Goal: Transaction & Acquisition: Purchase product/service

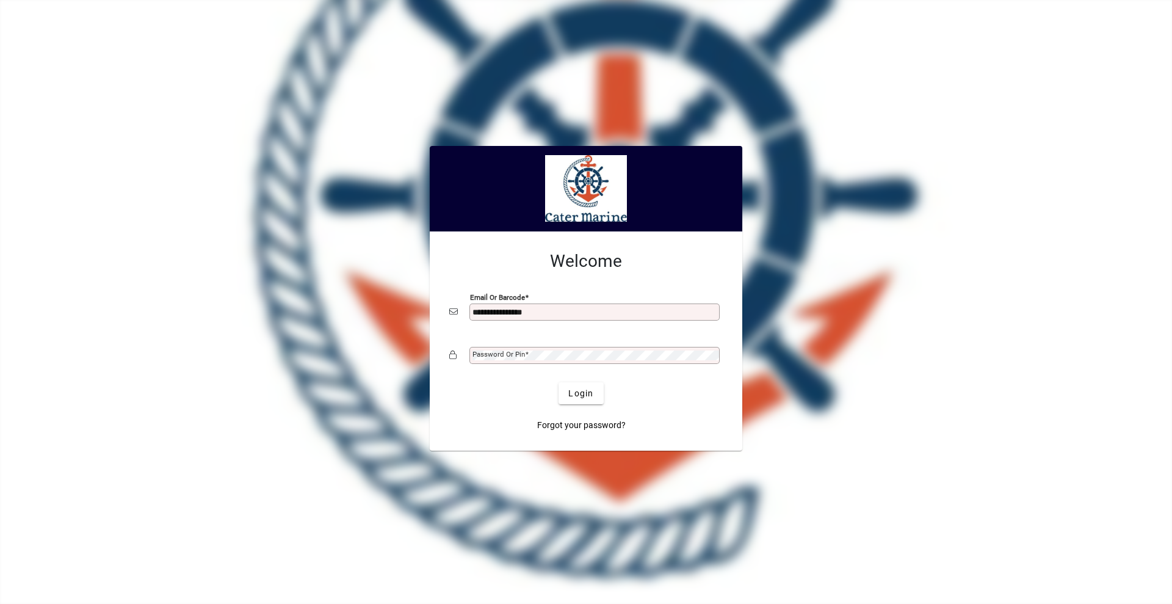
type input "**********"
click at [559, 382] on button "Login" at bounding box center [581, 393] width 45 height 22
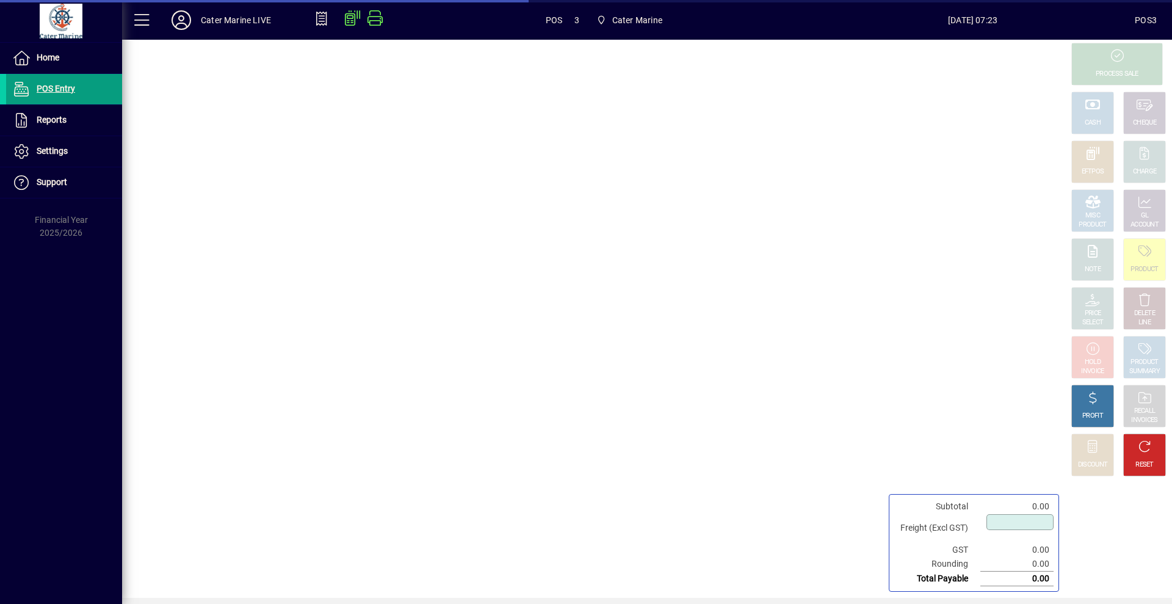
type input "****"
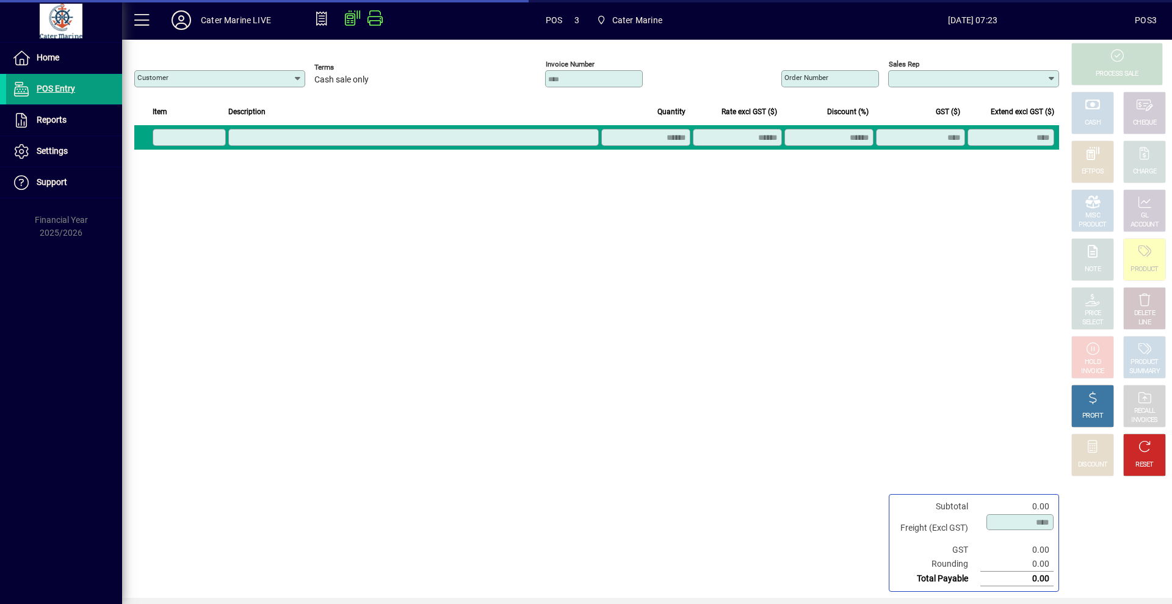
type input "**********"
